Goal: Transaction & Acquisition: Purchase product/service

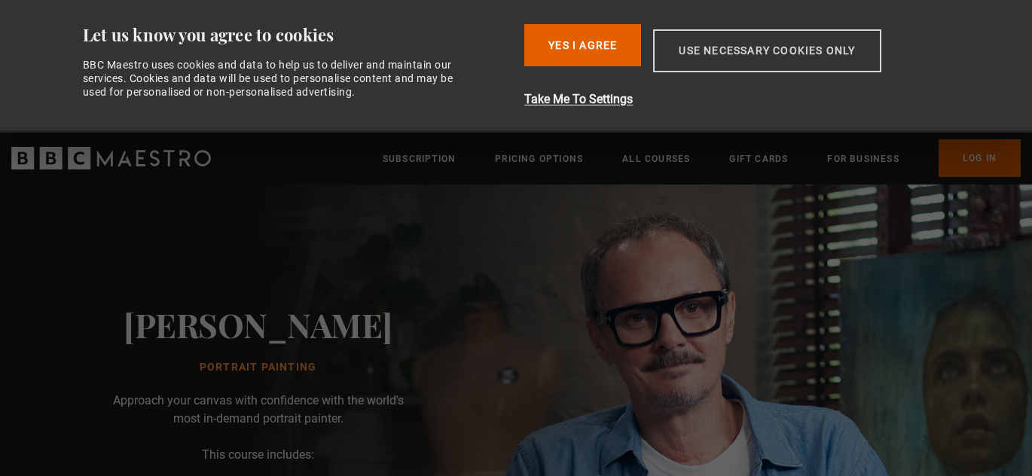
click at [749, 44] on button "Use necessary cookies only" at bounding box center [767, 50] width 228 height 43
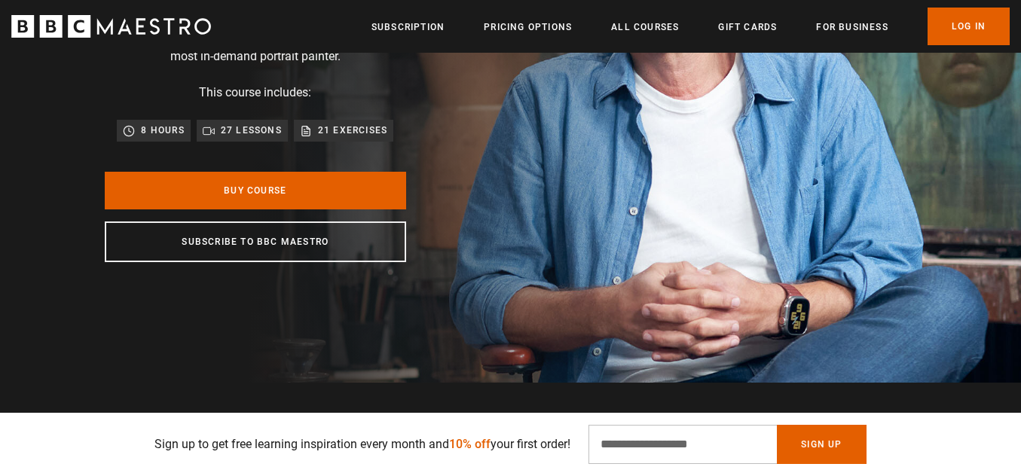
scroll to position [0, 592]
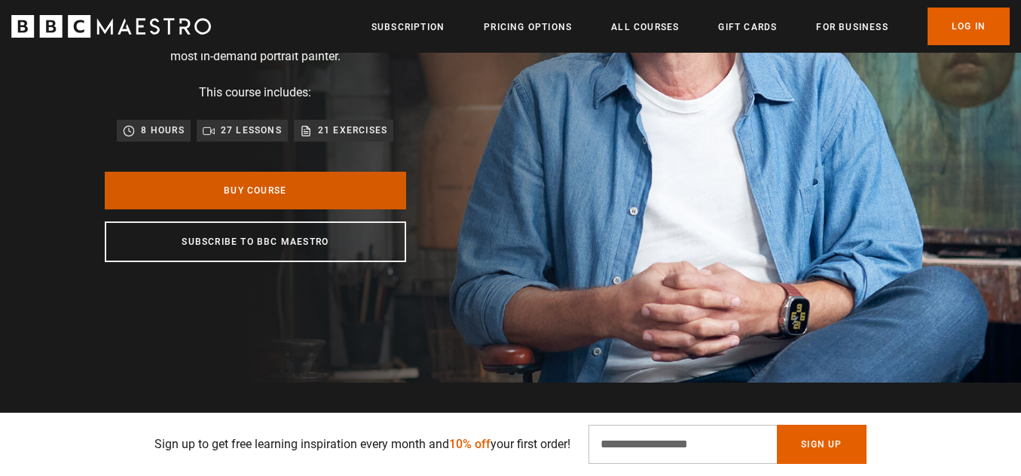
click at [280, 185] on link "Buy Course" at bounding box center [255, 191] width 301 height 38
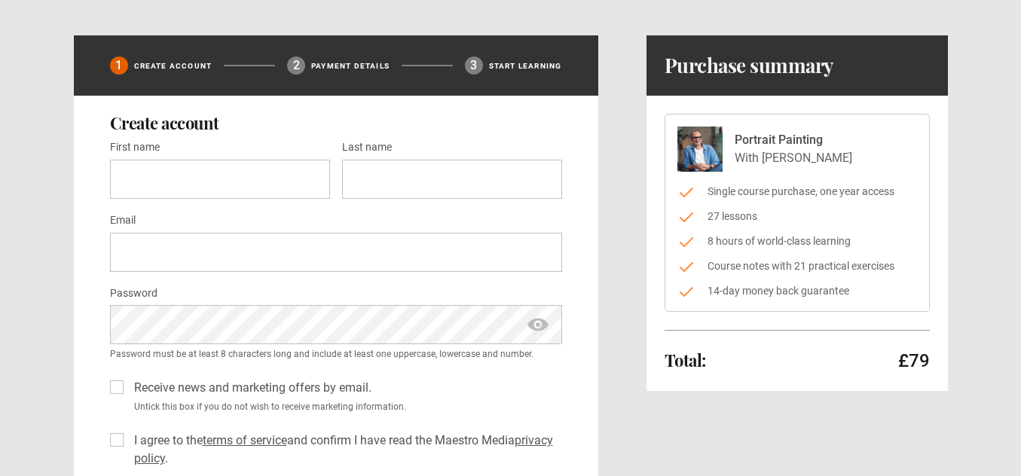
scroll to position [60, 0]
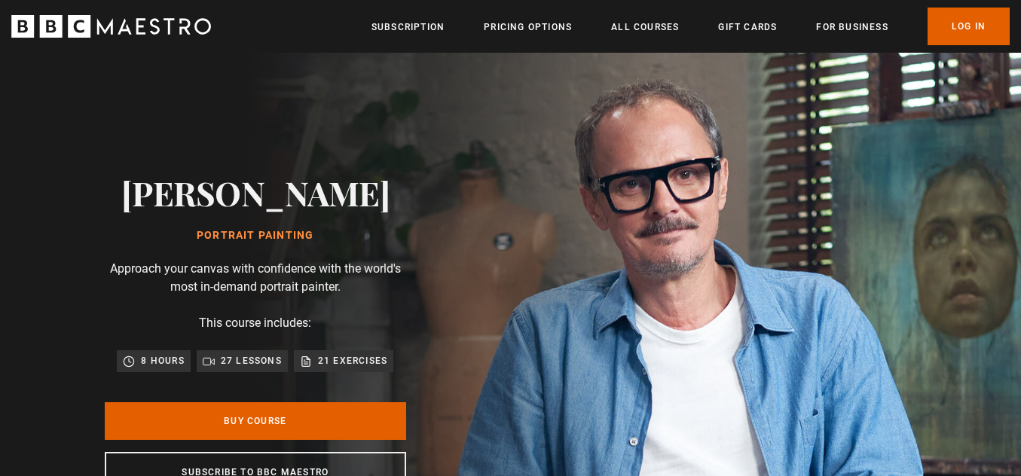
scroll to position [0, 197]
